Goal: Task Accomplishment & Management: Complete application form

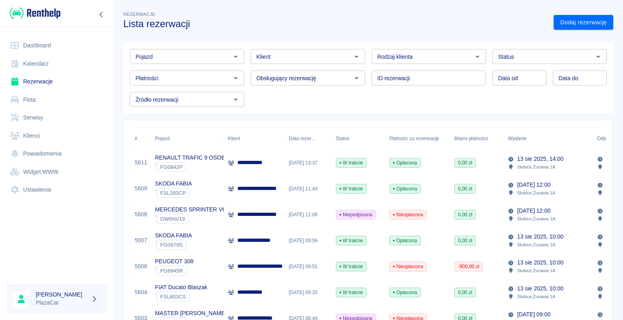
click at [49, 45] on link "Dashboard" at bounding box center [56, 45] width 101 height 18
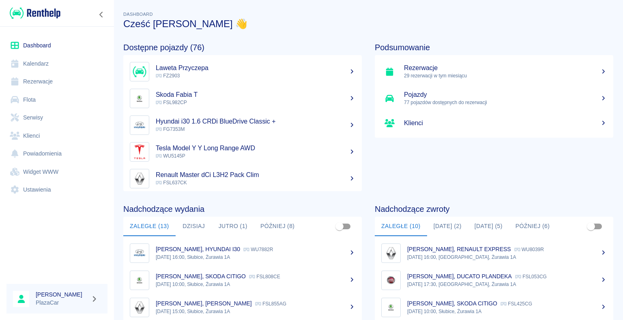
click at [208, 167] on link "Renault Master dCi L3H2 Pack Clim FSL637CK" at bounding box center [242, 178] width 238 height 27
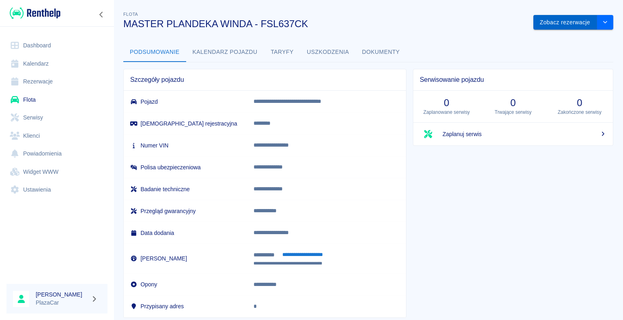
click at [541, 20] on button "Zobacz rezerwacje" at bounding box center [565, 22] width 64 height 15
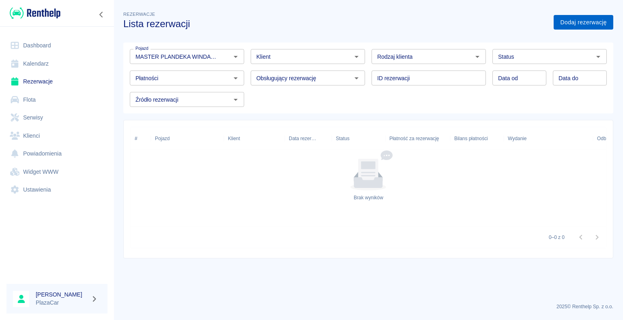
click at [580, 21] on link "Dodaj rezerwację" at bounding box center [583, 22] width 60 height 15
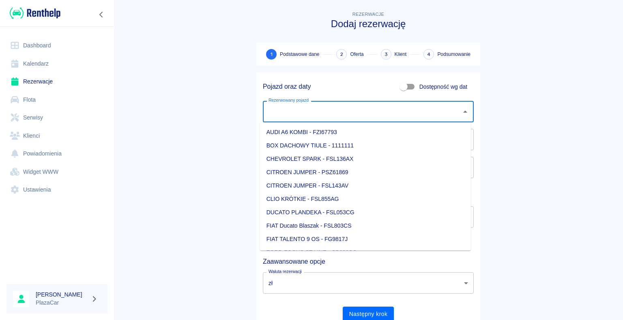
click at [332, 112] on input "Rezerwowany pojazd" at bounding box center [361, 112] width 191 height 14
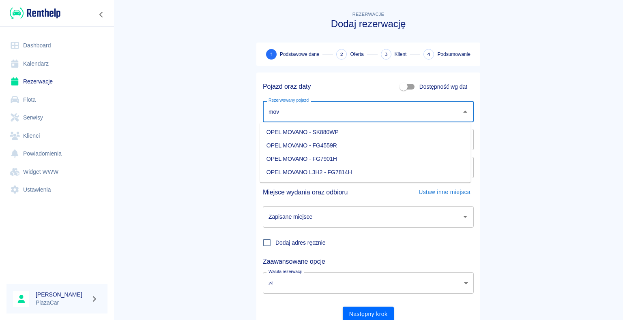
click at [322, 135] on li "OPEL MOVANO - SK880WP" at bounding box center [365, 132] width 211 height 13
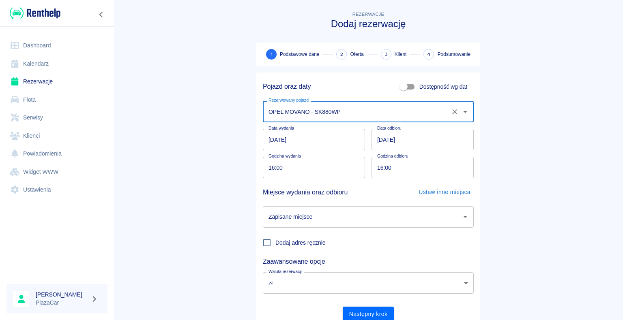
type input "OPEL MOVANO - SK880WP"
click at [366, 215] on input "Zapisane miejsce" at bounding box center [361, 217] width 191 height 14
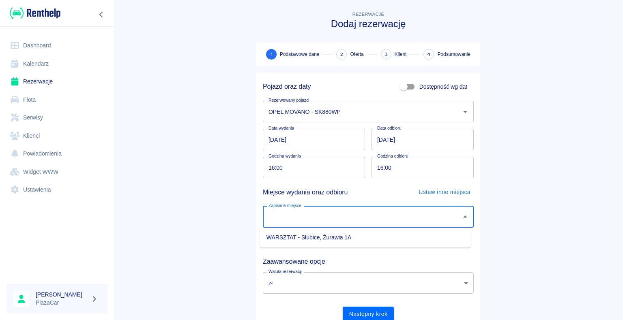
click at [341, 236] on li "WARSZTAT - Słubice, Żurawia 1A" at bounding box center [365, 237] width 211 height 13
type input "WARSZTAT - Słubice, Żurawia 1A"
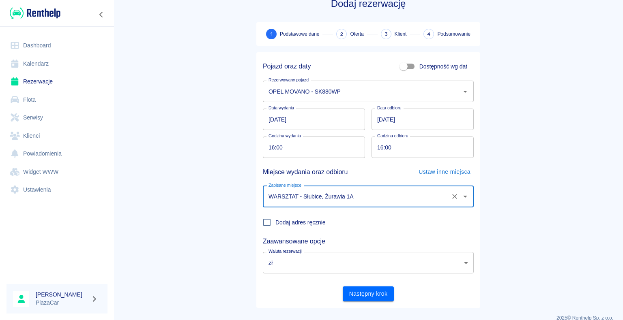
scroll to position [31, 0]
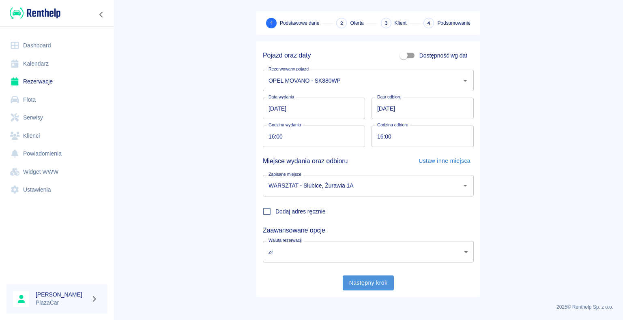
click at [363, 288] on button "Następny krok" at bounding box center [368, 283] width 51 height 15
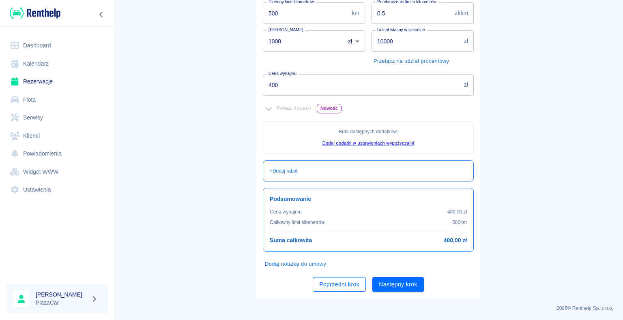
scroll to position [147, 0]
click at [392, 280] on button "Następny krok" at bounding box center [397, 283] width 51 height 15
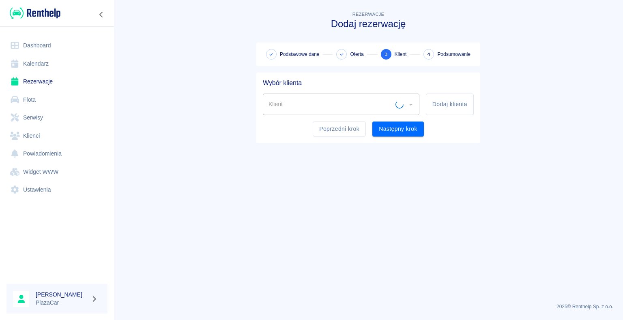
scroll to position [0, 0]
click at [361, 106] on input "Klient" at bounding box center [334, 104] width 137 height 14
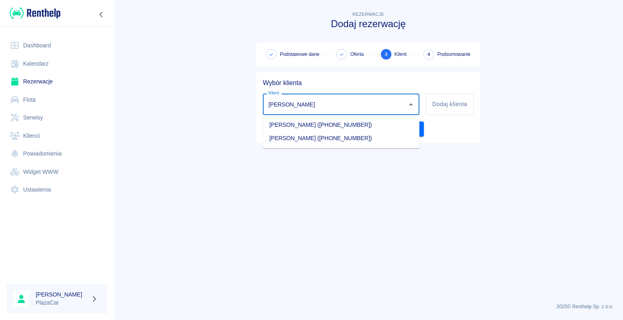
click at [326, 122] on li "[PERSON_NAME] ([PHONE_NUMBER])" at bounding box center [341, 124] width 156 height 13
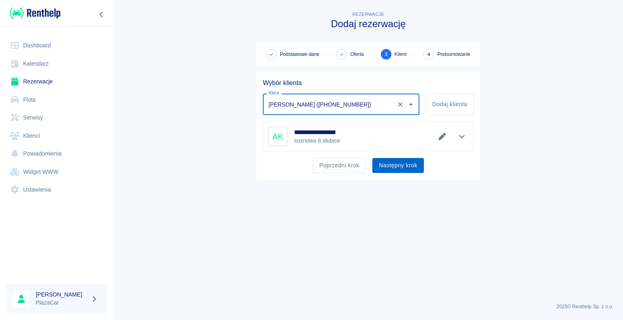
type input "[PERSON_NAME] ([PHONE_NUMBER])"
click at [399, 165] on button "Następny krok" at bounding box center [397, 165] width 51 height 15
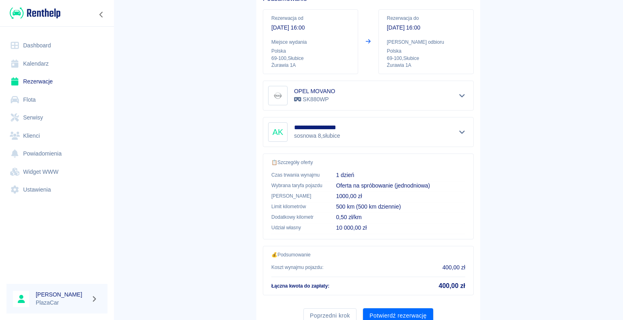
scroll to position [116, 0]
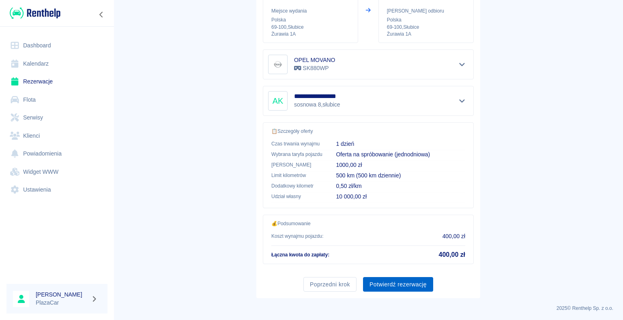
click at [395, 281] on button "Potwierdź rezerwację" at bounding box center [398, 284] width 70 height 15
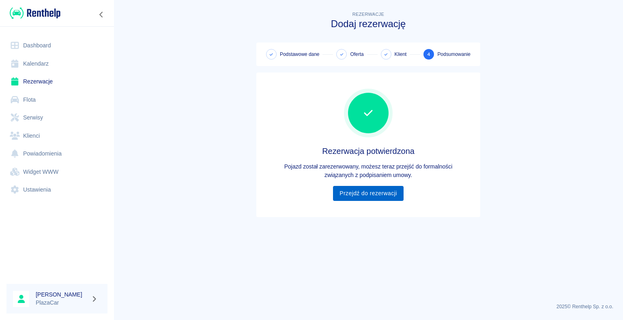
click at [364, 191] on link "Przejdź do rezerwacji" at bounding box center [368, 193] width 70 height 15
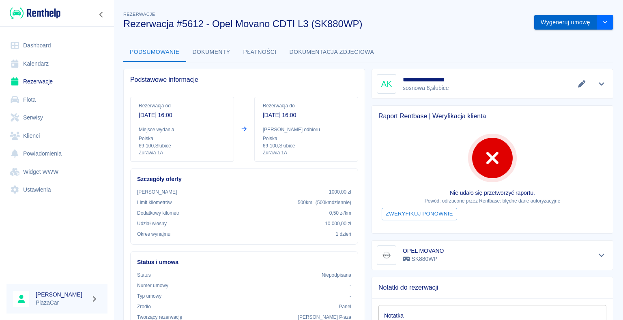
click at [566, 26] on button "Wygeneruj umowę" at bounding box center [565, 22] width 63 height 15
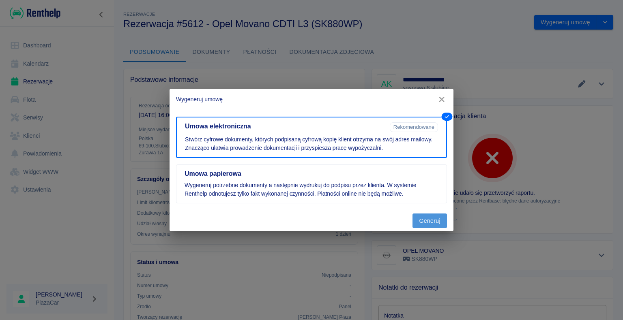
click at [431, 220] on button "Generuj" at bounding box center [429, 221] width 34 height 15
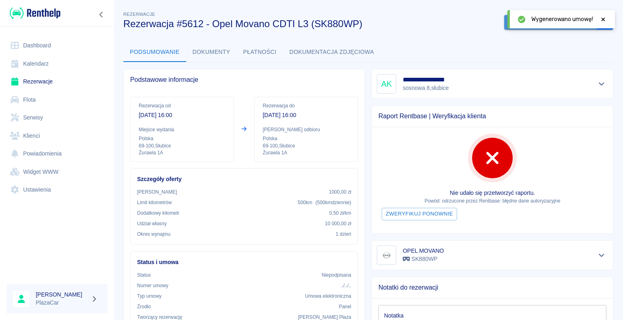
click at [504, 24] on button "Podpisz umowę elektroniczną" at bounding box center [550, 22] width 93 height 15
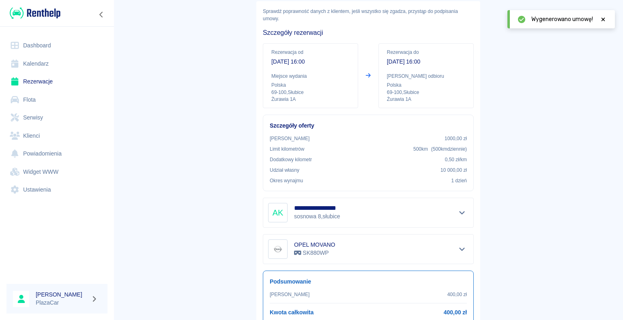
scroll to position [95, 0]
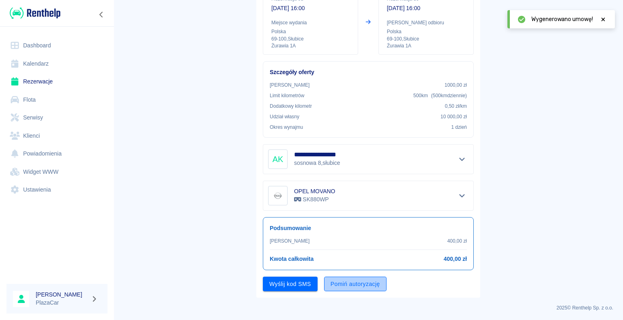
click at [336, 282] on button "Pomiń autoryzację" at bounding box center [355, 284] width 62 height 15
click at [292, 279] on button "Podpisz umowę" at bounding box center [290, 284] width 55 height 15
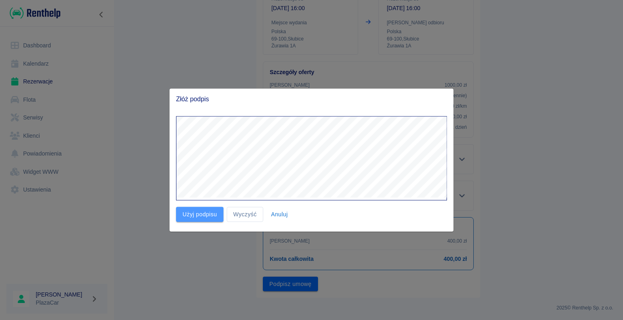
click at [203, 212] on button "Użyj podpisu" at bounding box center [199, 214] width 47 height 15
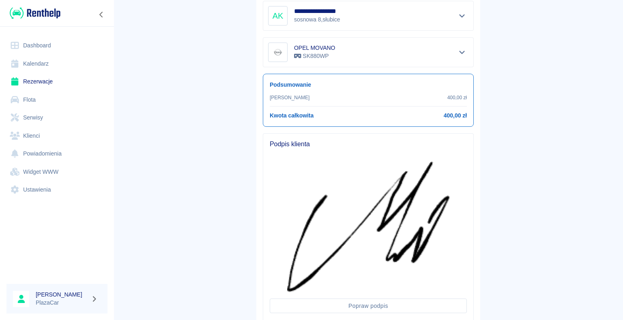
scroll to position [291, 0]
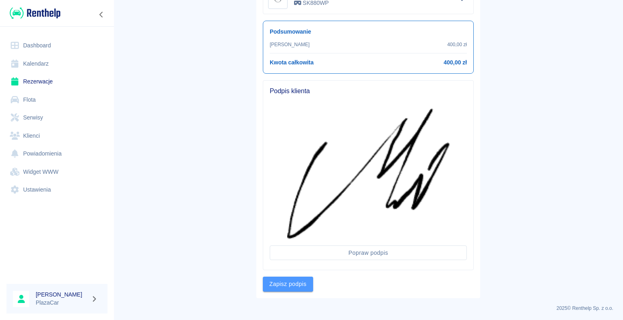
click at [285, 281] on button "Zapisz podpis" at bounding box center [288, 284] width 50 height 15
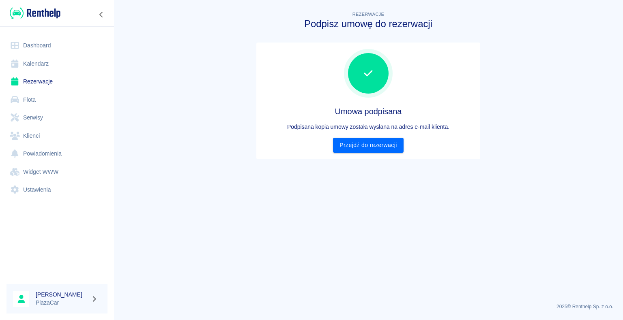
scroll to position [0, 0]
click at [398, 145] on link "Przejdź do rezerwacji" at bounding box center [368, 145] width 70 height 15
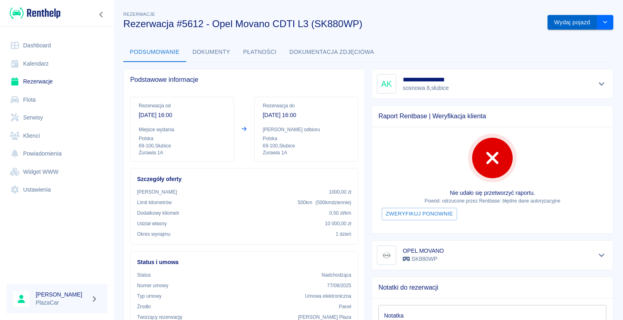
click at [568, 26] on button "Wydaj pojazd" at bounding box center [571, 22] width 49 height 15
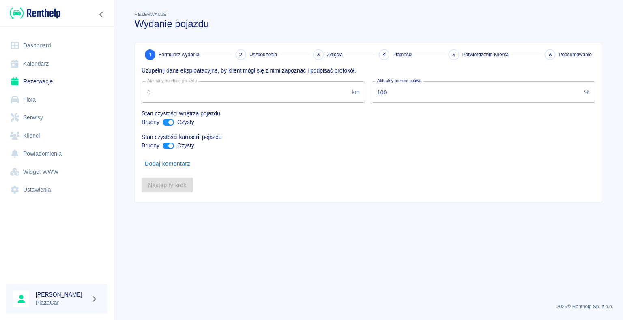
type input "96929"
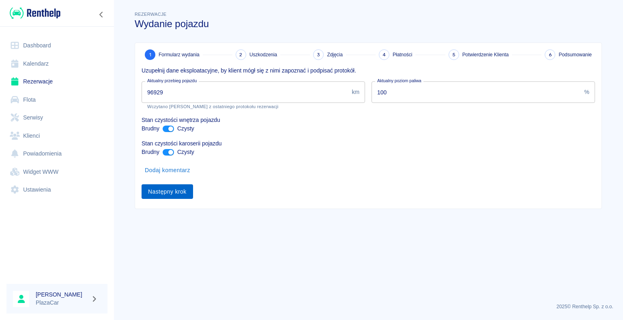
click at [186, 193] on button "Następny krok" at bounding box center [166, 191] width 51 height 15
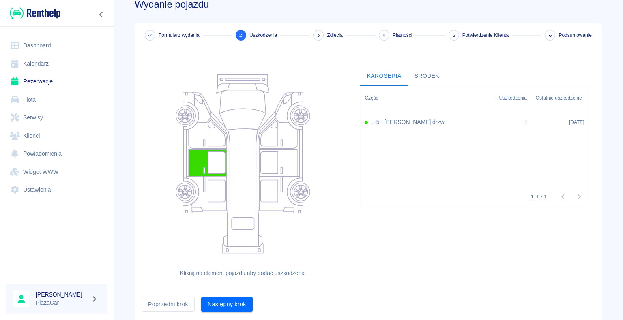
scroll to position [44, 0]
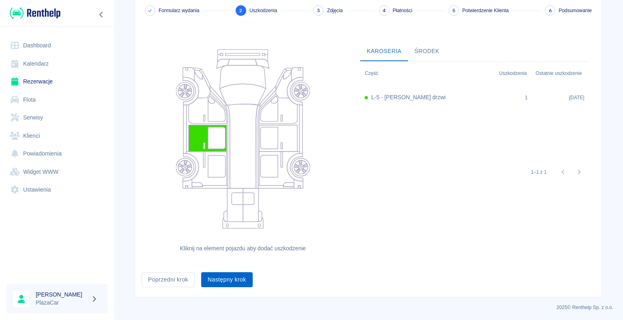
click at [241, 278] on button "Następny krok" at bounding box center [226, 279] width 51 height 15
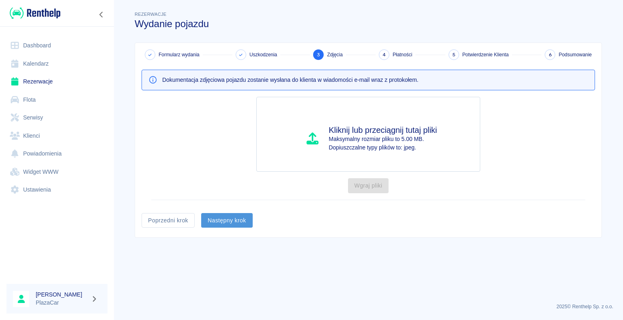
click at [239, 215] on button "Następny krok" at bounding box center [226, 220] width 51 height 15
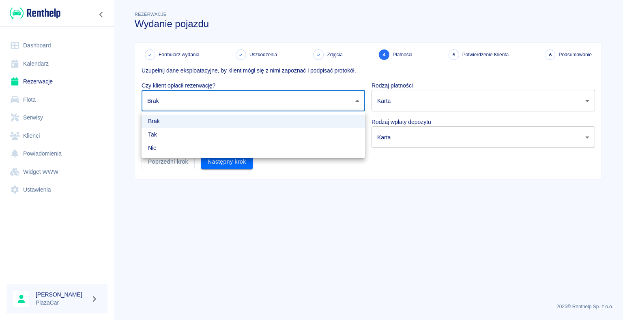
click at [306, 107] on body "Używamy plików Cookies, by zapewnić Ci najlepsze możliwe doświadczenie. Aby dow…" at bounding box center [311, 160] width 623 height 320
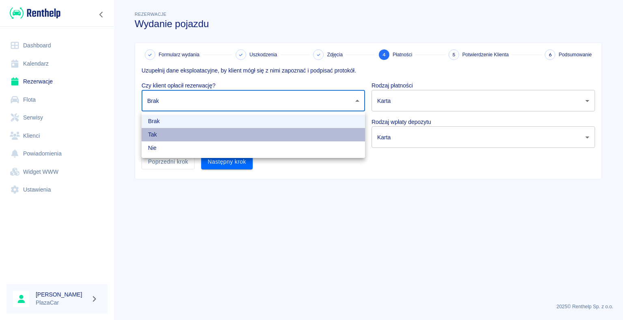
click at [218, 133] on li "Tak" at bounding box center [252, 134] width 223 height 13
type input "true"
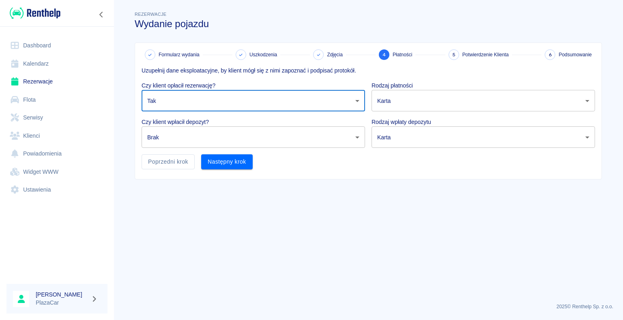
click at [208, 138] on body "Używamy plików Cookies, by zapewnić Ci najlepsze możliwe doświadczenie. Aby dow…" at bounding box center [311, 160] width 623 height 320
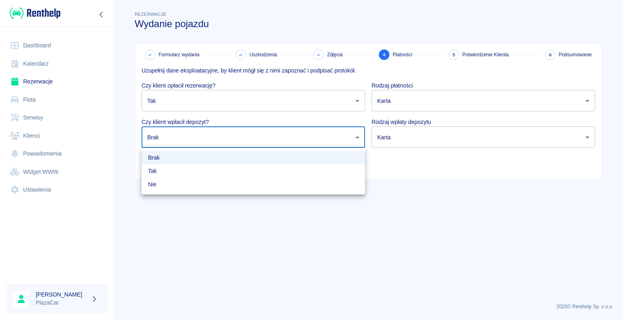
click at [162, 169] on li "Tak" at bounding box center [252, 171] width 223 height 13
type input "true"
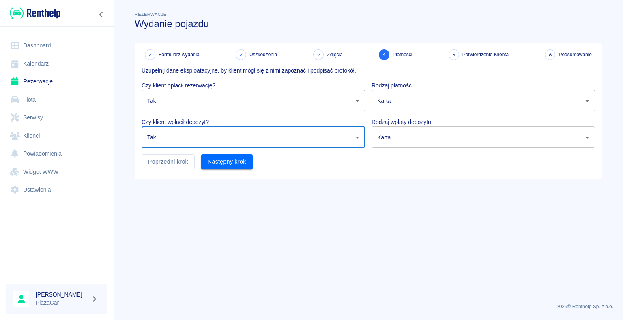
click at [490, 103] on body "Używamy plików Cookies, by zapewnić Ci najlepsze możliwe doświadczenie. Aby dow…" at bounding box center [311, 160] width 623 height 320
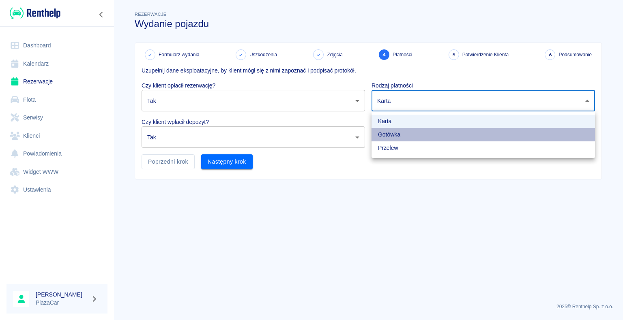
click at [391, 135] on li "Gotówka" at bounding box center [482, 134] width 223 height 13
type input "cash"
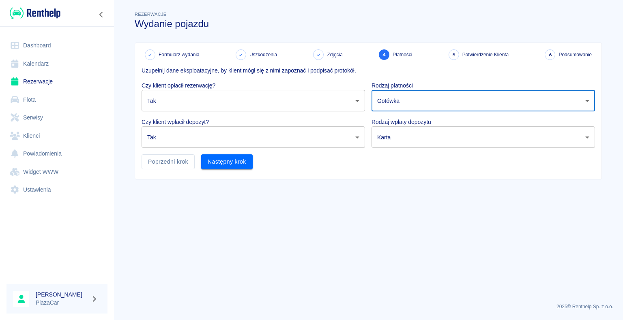
click at [395, 134] on body "Używamy plików Cookies, by zapewnić Ci najlepsze możliwe doświadczenie. Aby dow…" at bounding box center [311, 160] width 623 height 320
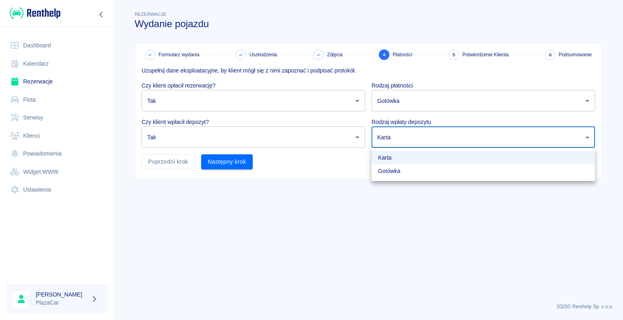
click at [382, 168] on li "Gotówka" at bounding box center [482, 171] width 223 height 13
type input "cash"
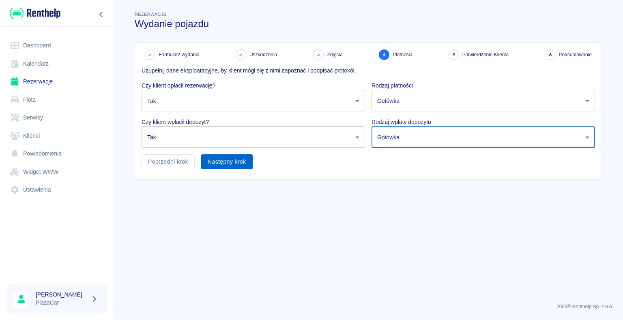
click at [247, 164] on button "Następny krok" at bounding box center [226, 161] width 51 height 15
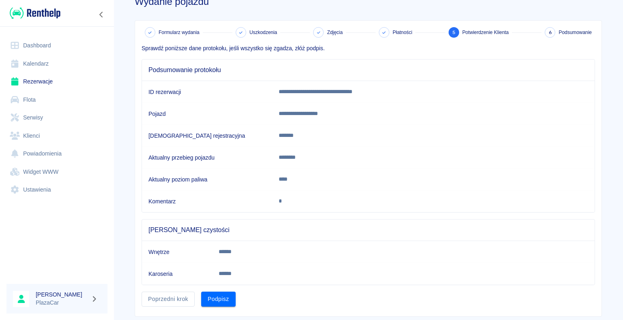
scroll to position [41, 0]
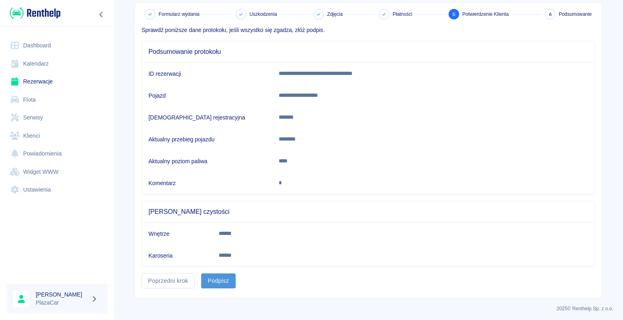
click at [212, 280] on button "Podpisz" at bounding box center [218, 281] width 34 height 15
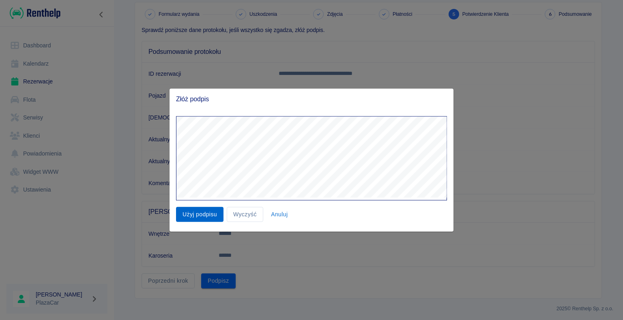
click at [210, 219] on button "Użyj podpisu" at bounding box center [199, 214] width 47 height 15
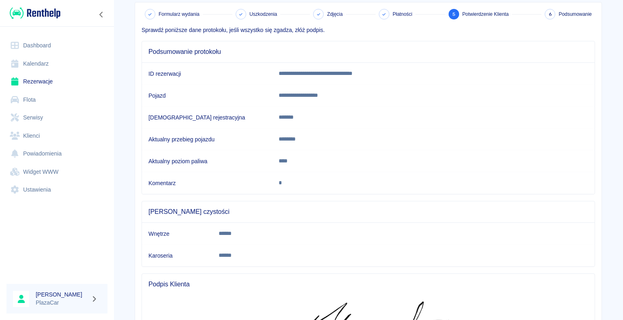
scroll to position [173, 0]
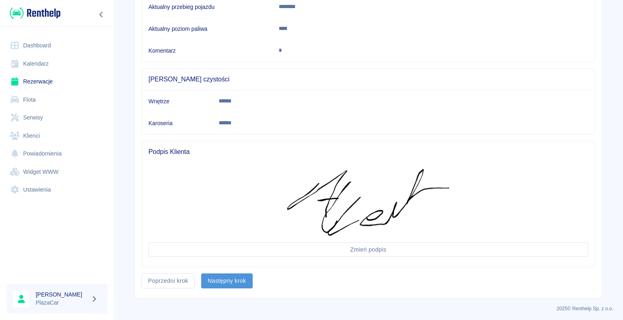
click at [222, 281] on button "Następny krok" at bounding box center [226, 281] width 51 height 15
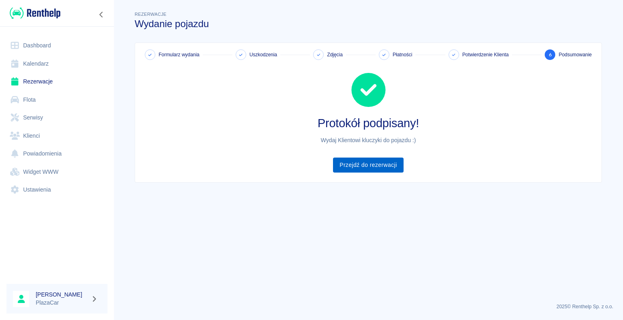
click at [378, 163] on link "Przejdź do rezerwacji" at bounding box center [368, 165] width 70 height 15
